Goal: Task Accomplishment & Management: Use online tool/utility

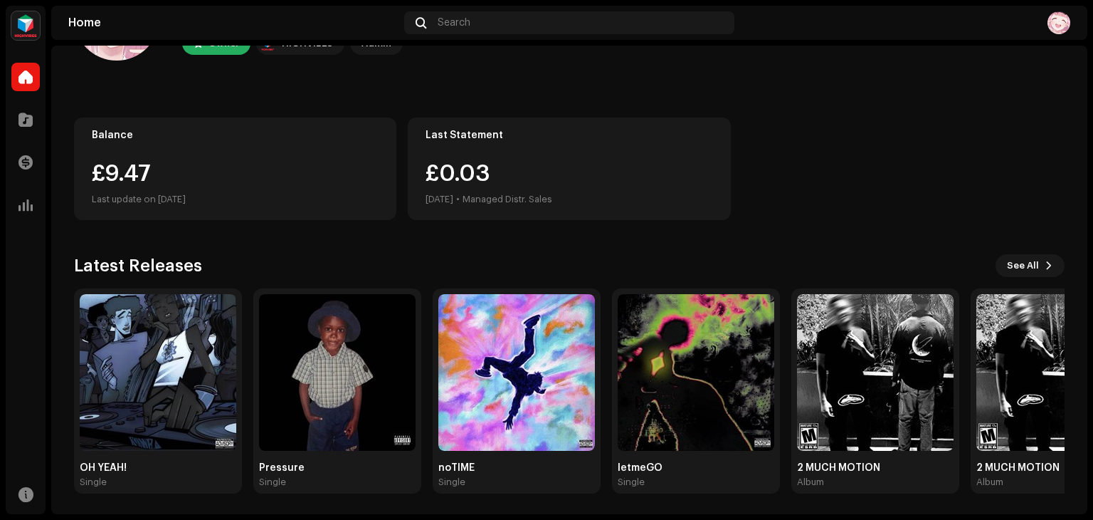
scroll to position [95, 0]
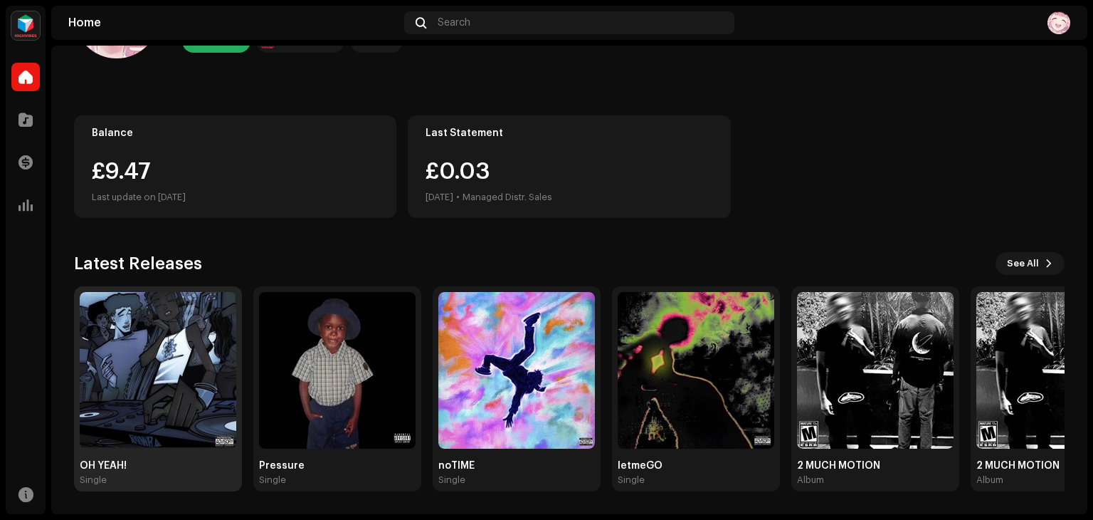
click at [184, 418] on img at bounding box center [158, 370] width 157 height 157
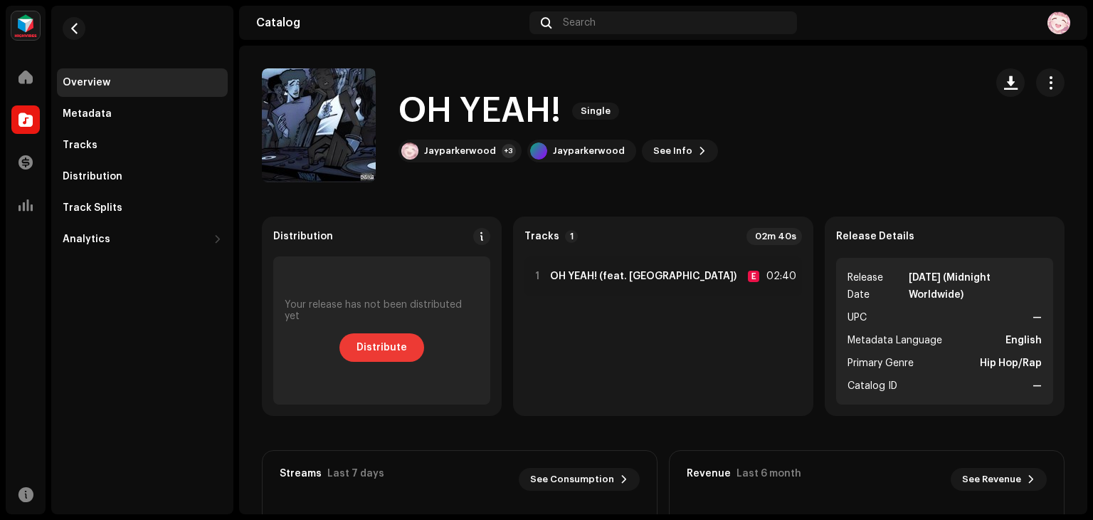
click at [400, 347] on span "Distribute" at bounding box center [382, 347] width 51 height 28
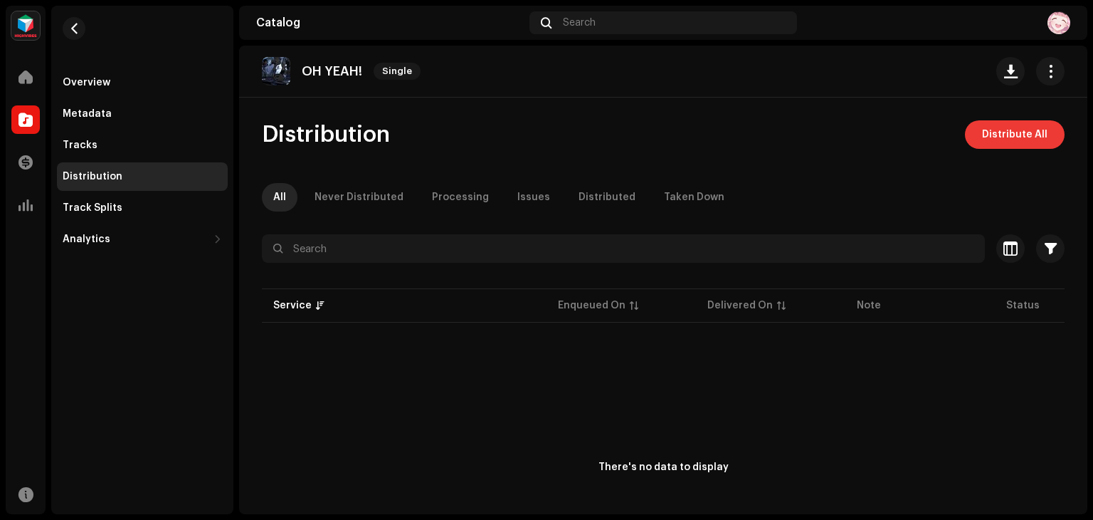
click at [1027, 132] on span "Distribute All" at bounding box center [1014, 134] width 65 height 28
click at [1027, 132] on div "Not Eligible For Distribution The selected services are not eligible for distri…" at bounding box center [546, 260] width 1093 height 520
click at [21, 75] on span at bounding box center [26, 76] width 14 height 11
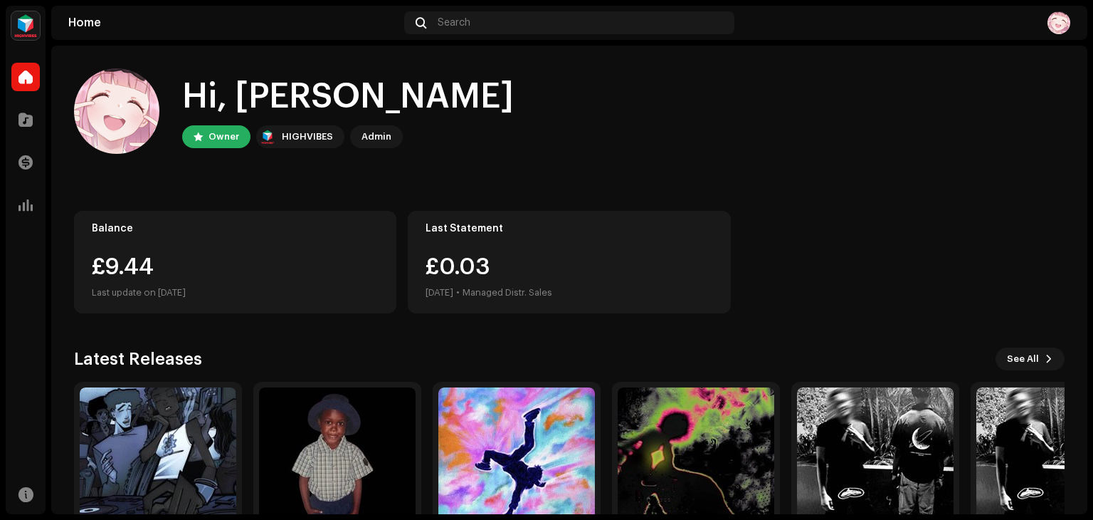
scroll to position [95, 0]
